Goal: Subscribe to service/newsletter

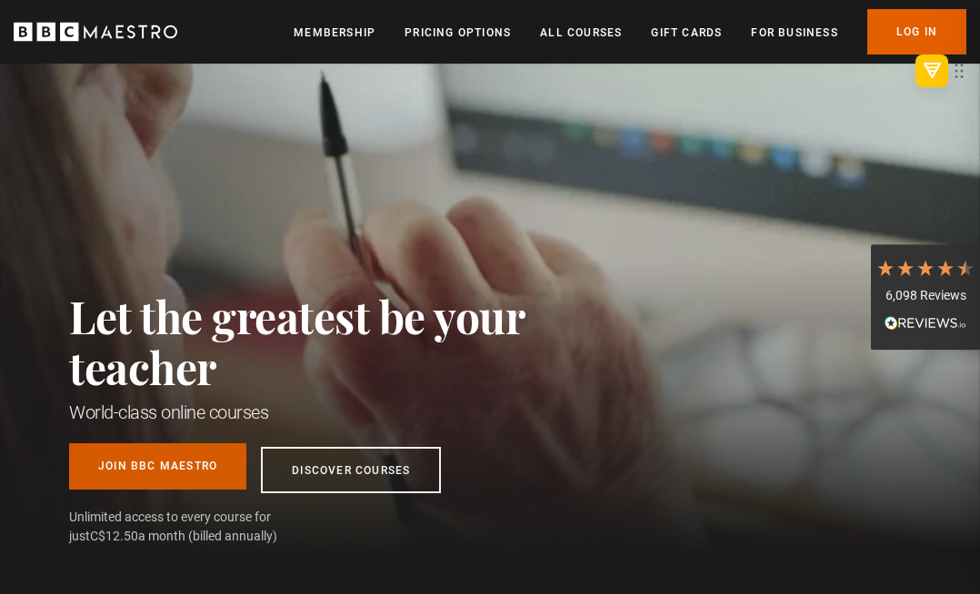
click at [199, 482] on link "Join BBC Maestro" at bounding box center [157, 467] width 177 height 46
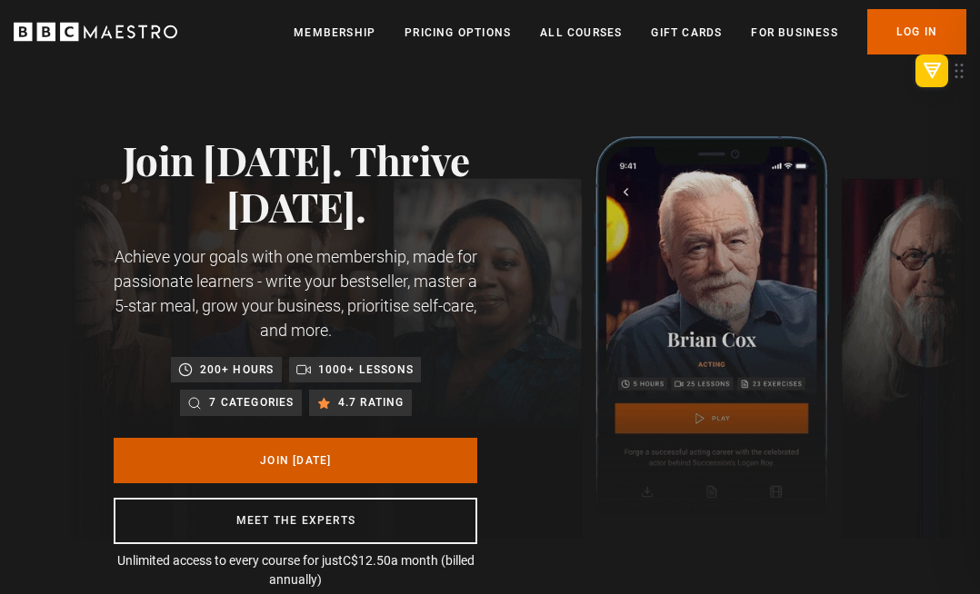
click at [347, 462] on link "Join [DATE]" at bounding box center [296, 460] width 364 height 45
